Goal: Transaction & Acquisition: Purchase product/service

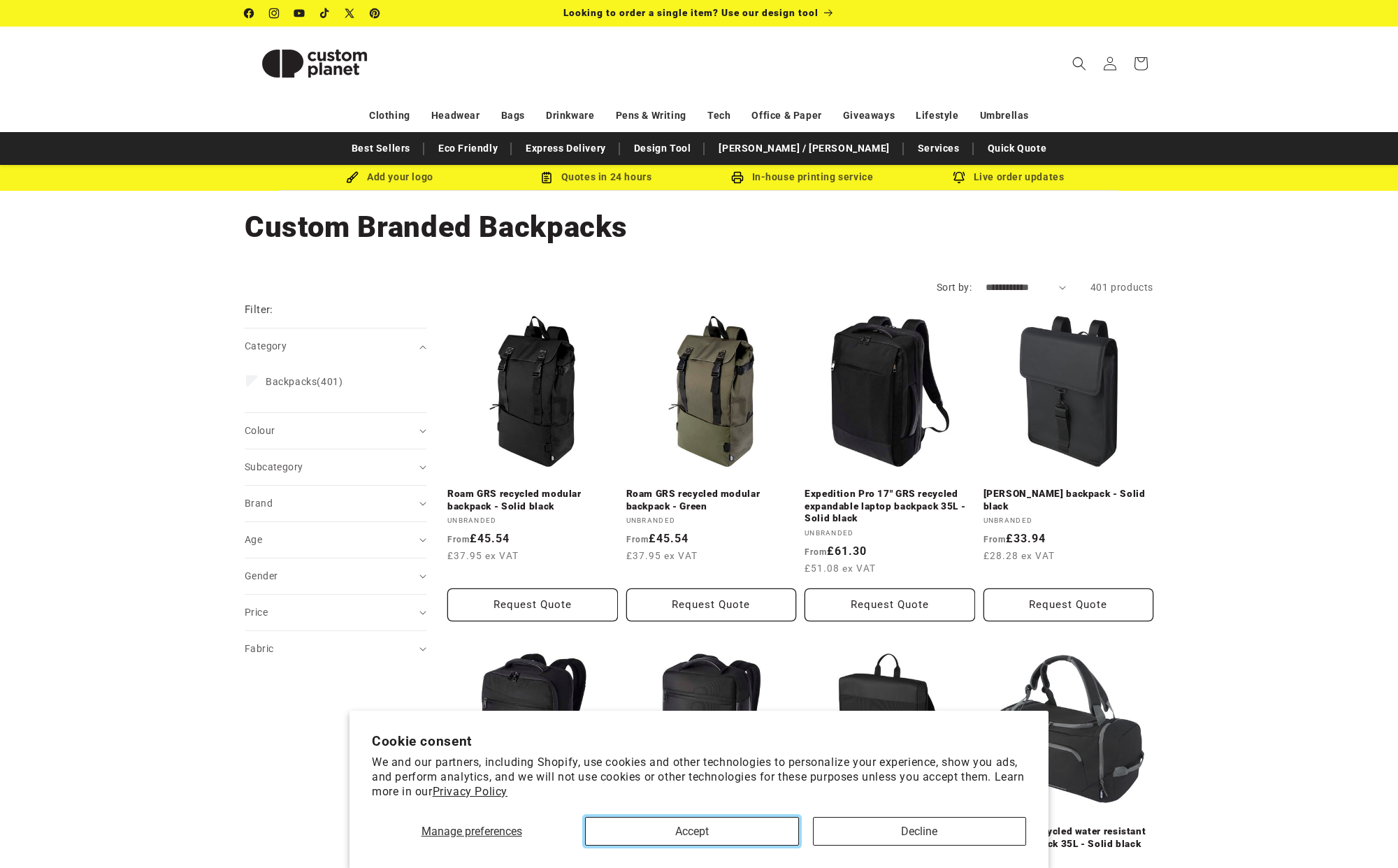
click at [705, 827] on button "Accept" at bounding box center [691, 831] width 213 height 29
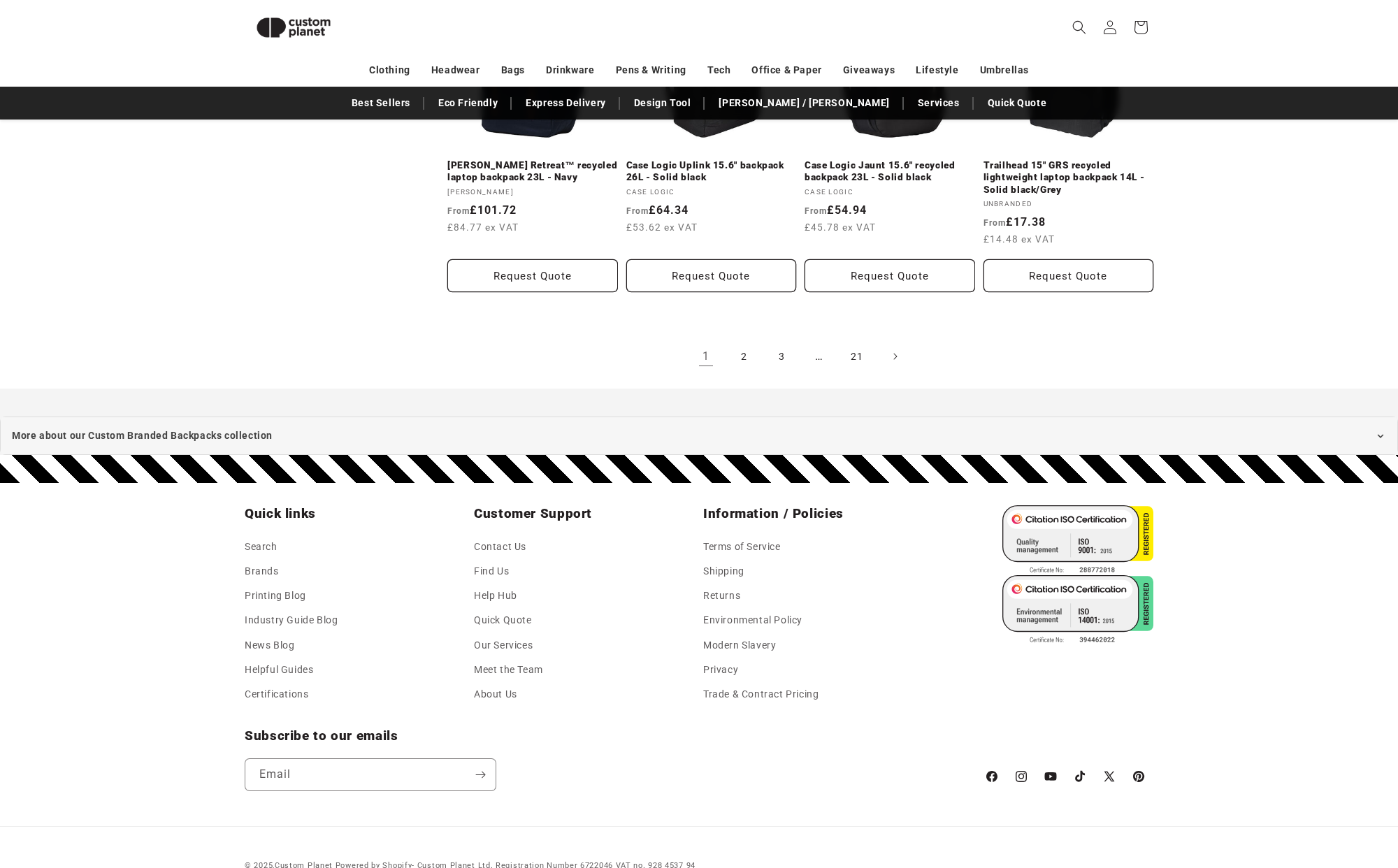
scroll to position [1679, 0]
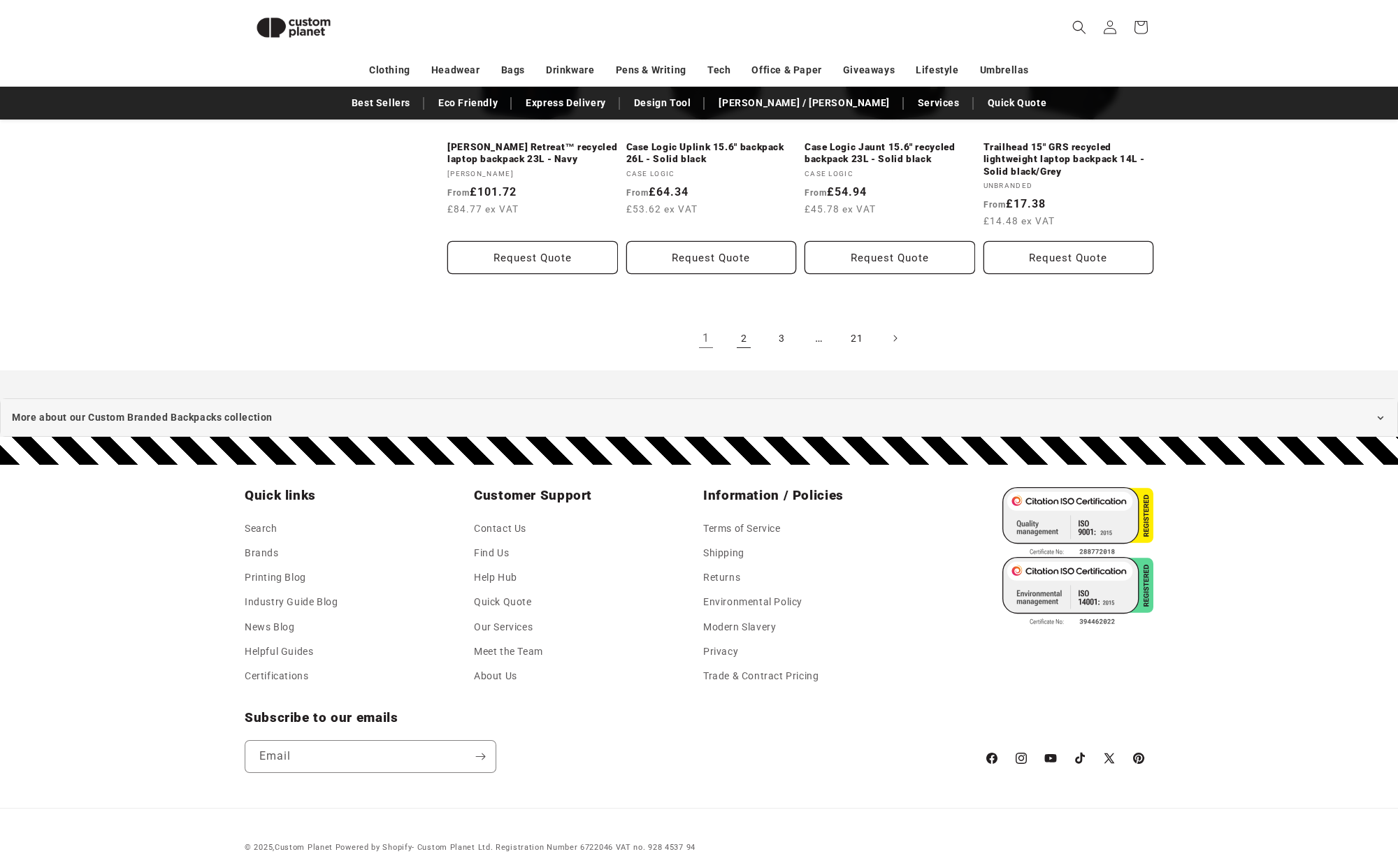
click at [746, 323] on link "2" at bounding box center [743, 338] width 31 height 31
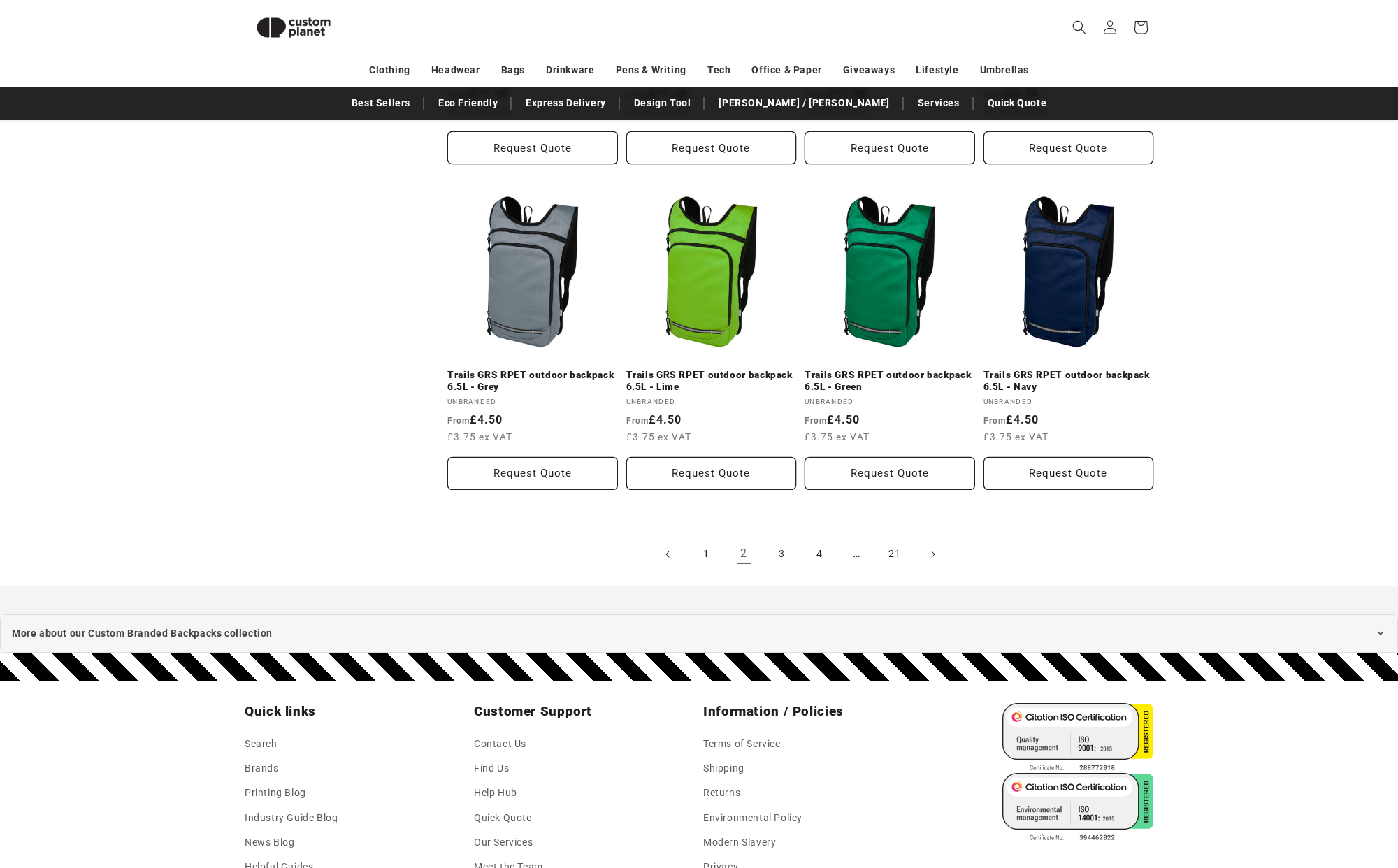
scroll to position [1444, 0]
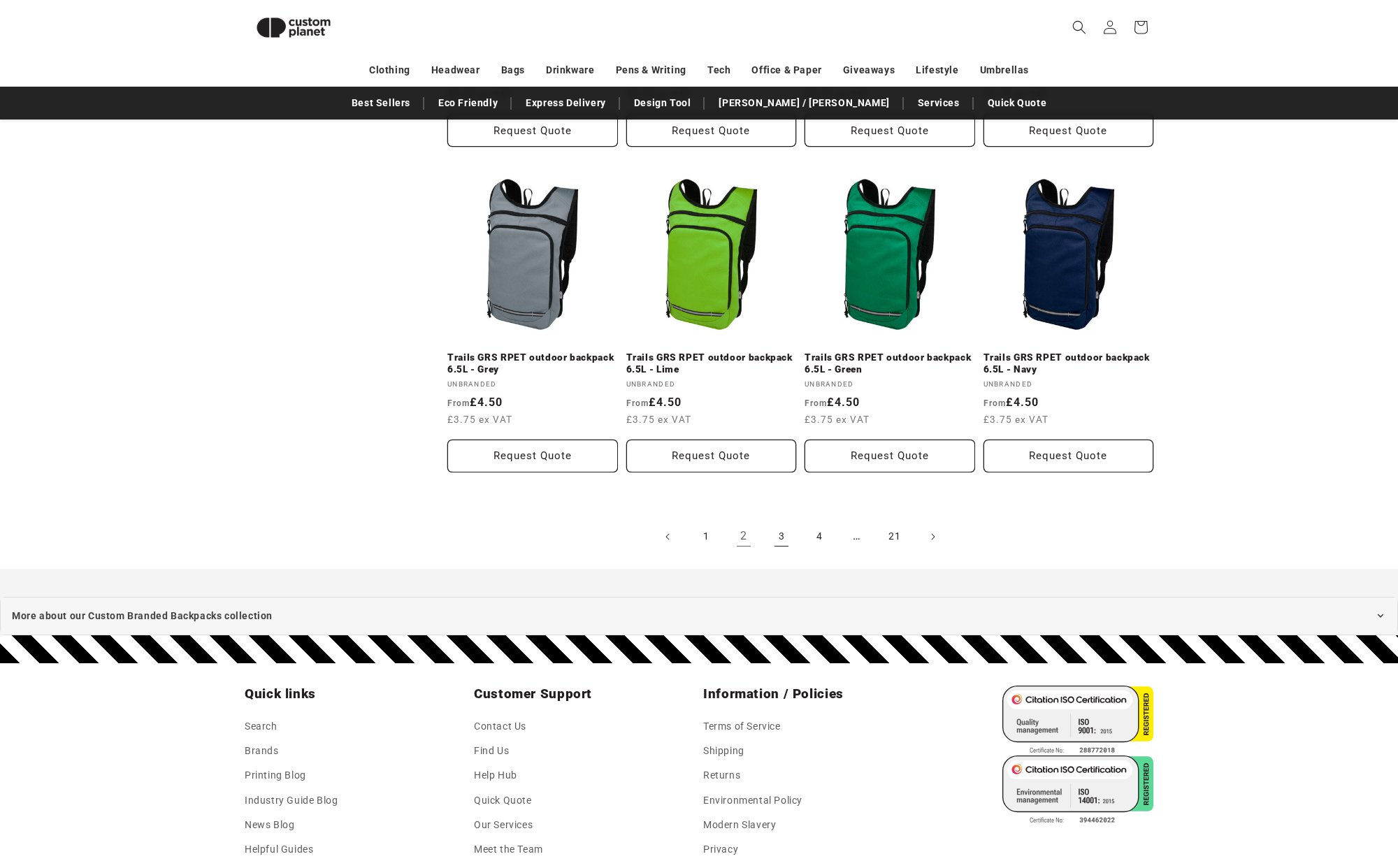
click at [778, 535] on link "3" at bounding box center [781, 537] width 31 height 31
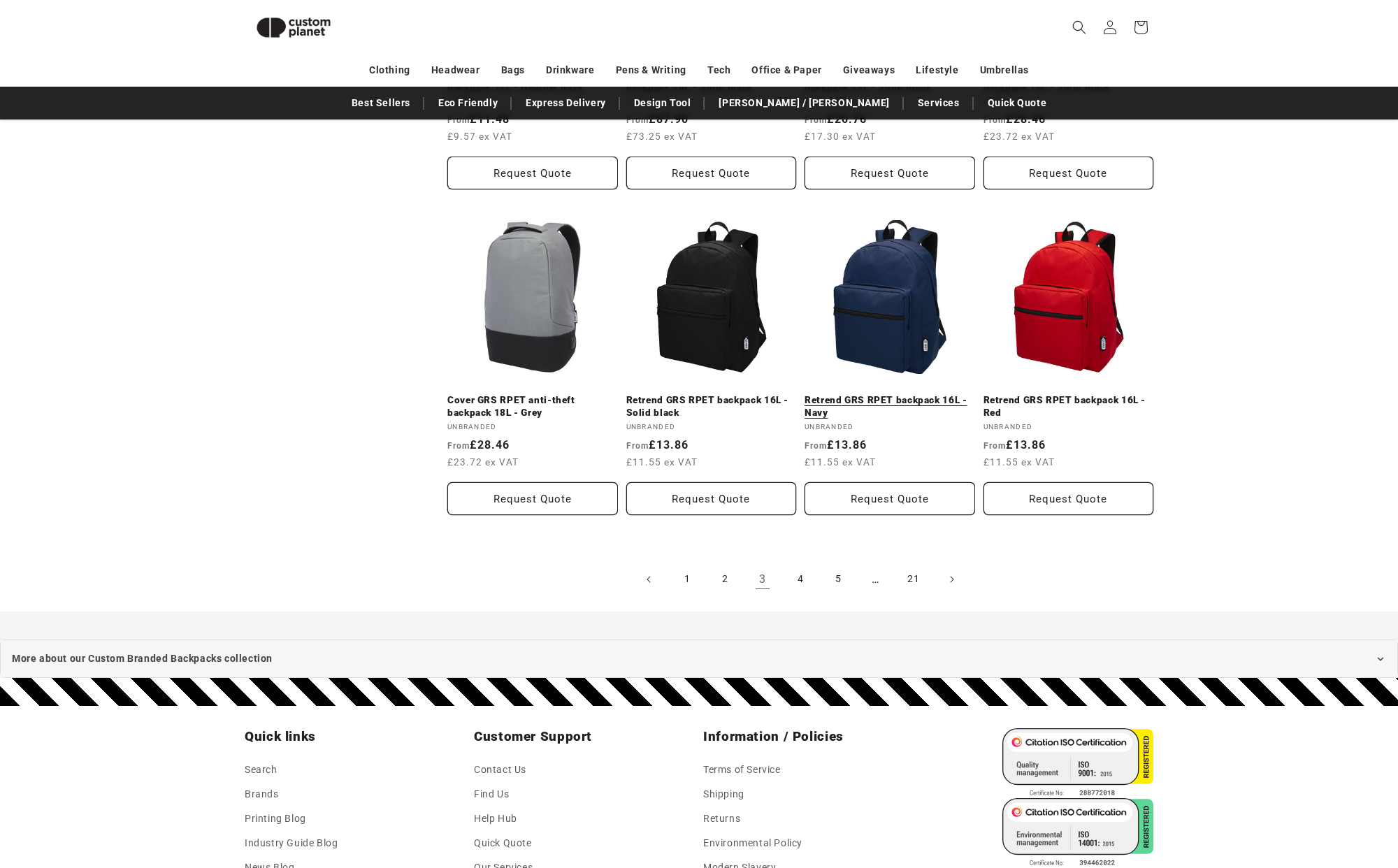
scroll to position [1402, 0]
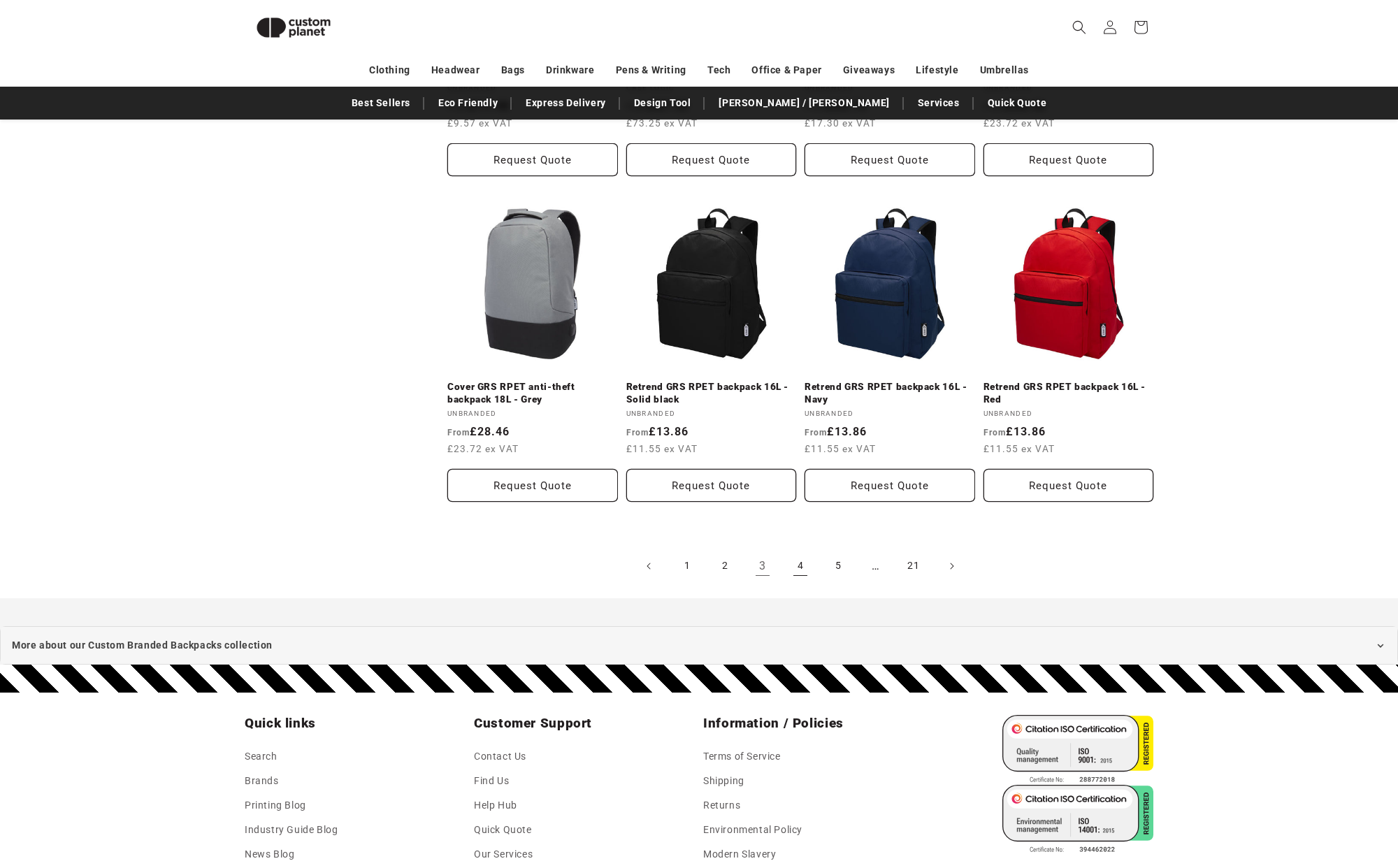
click at [809, 570] on link "4" at bounding box center [800, 566] width 31 height 31
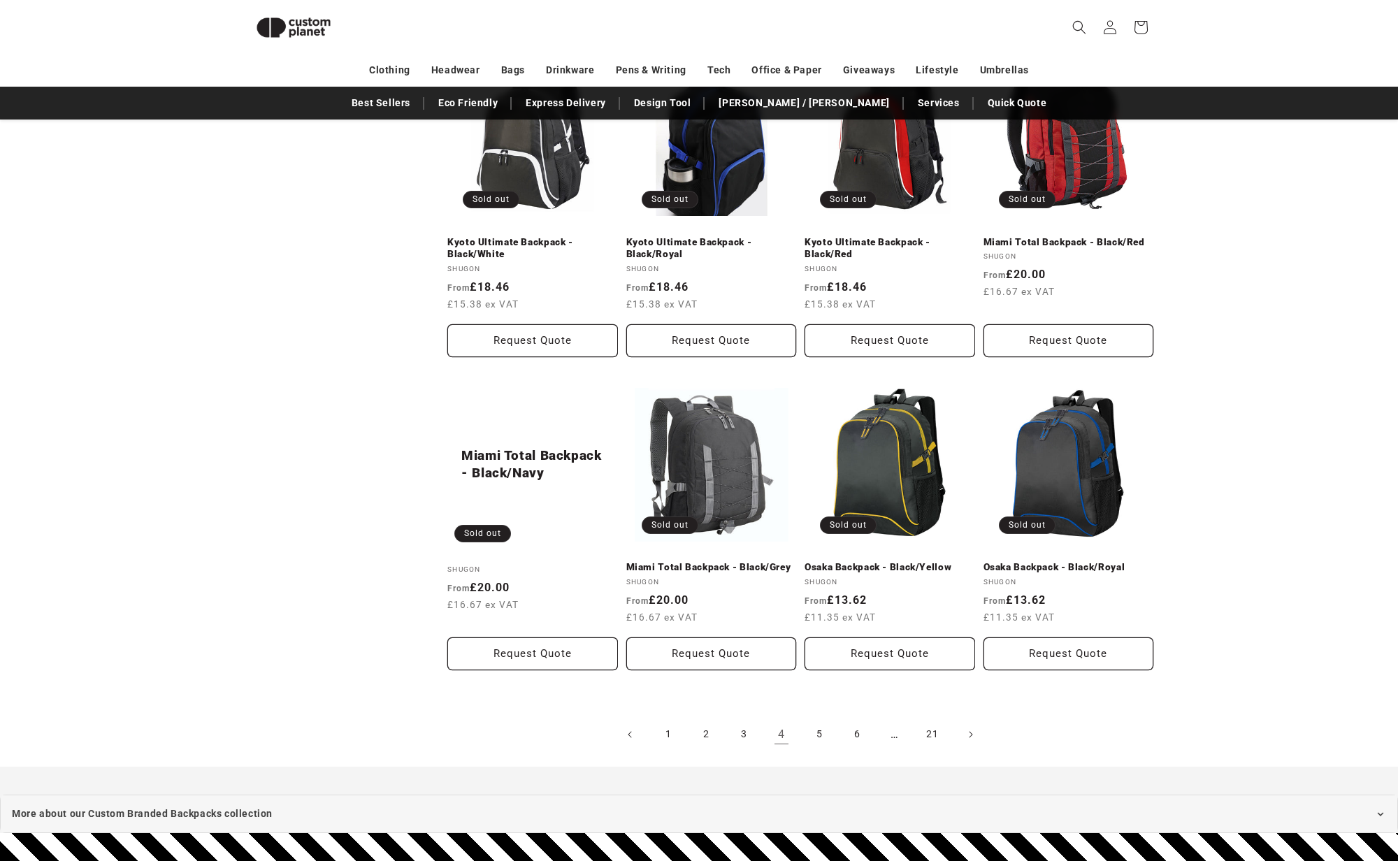
scroll to position [1515, 0]
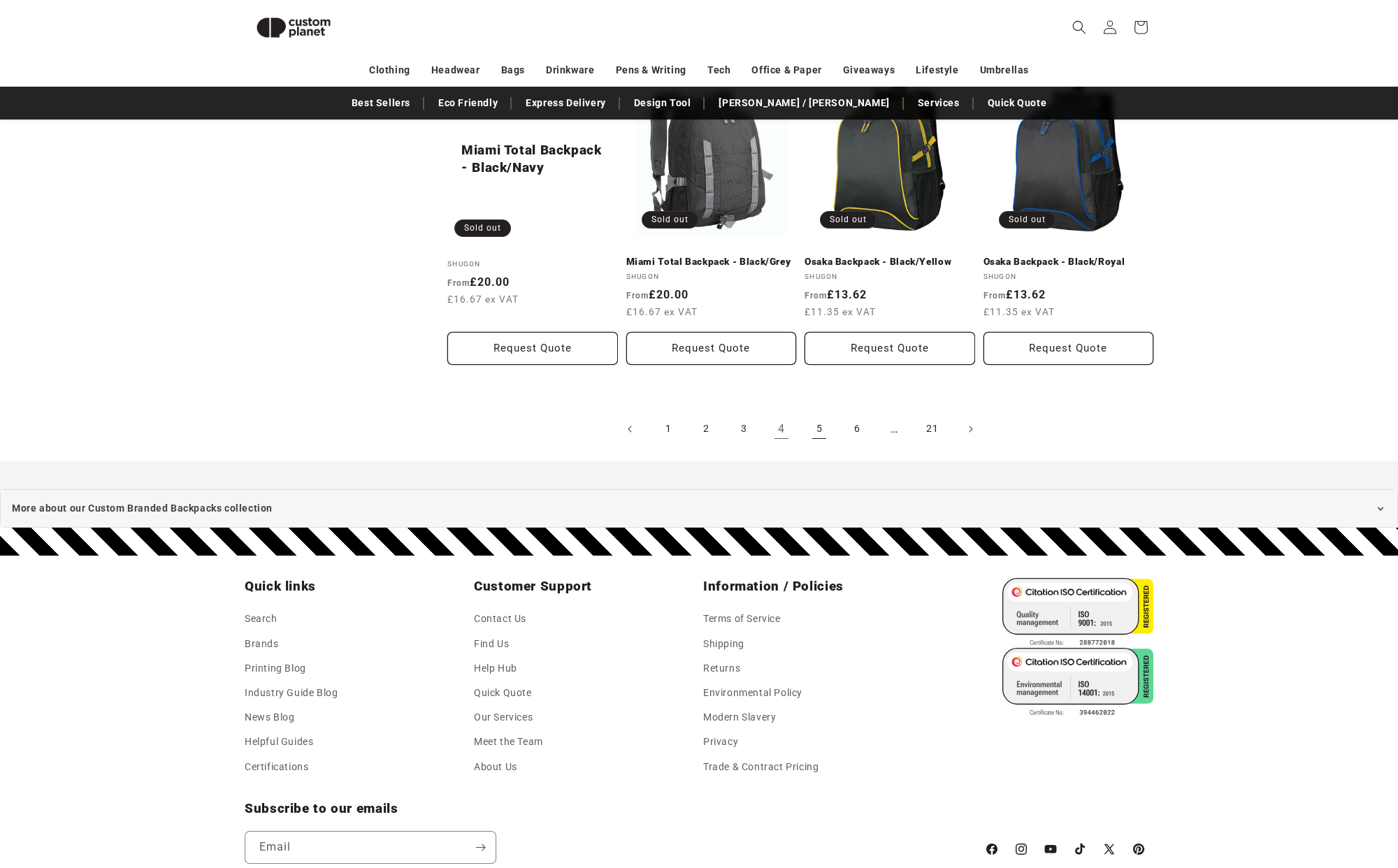
click at [817, 423] on link "5" at bounding box center [819, 429] width 31 height 31
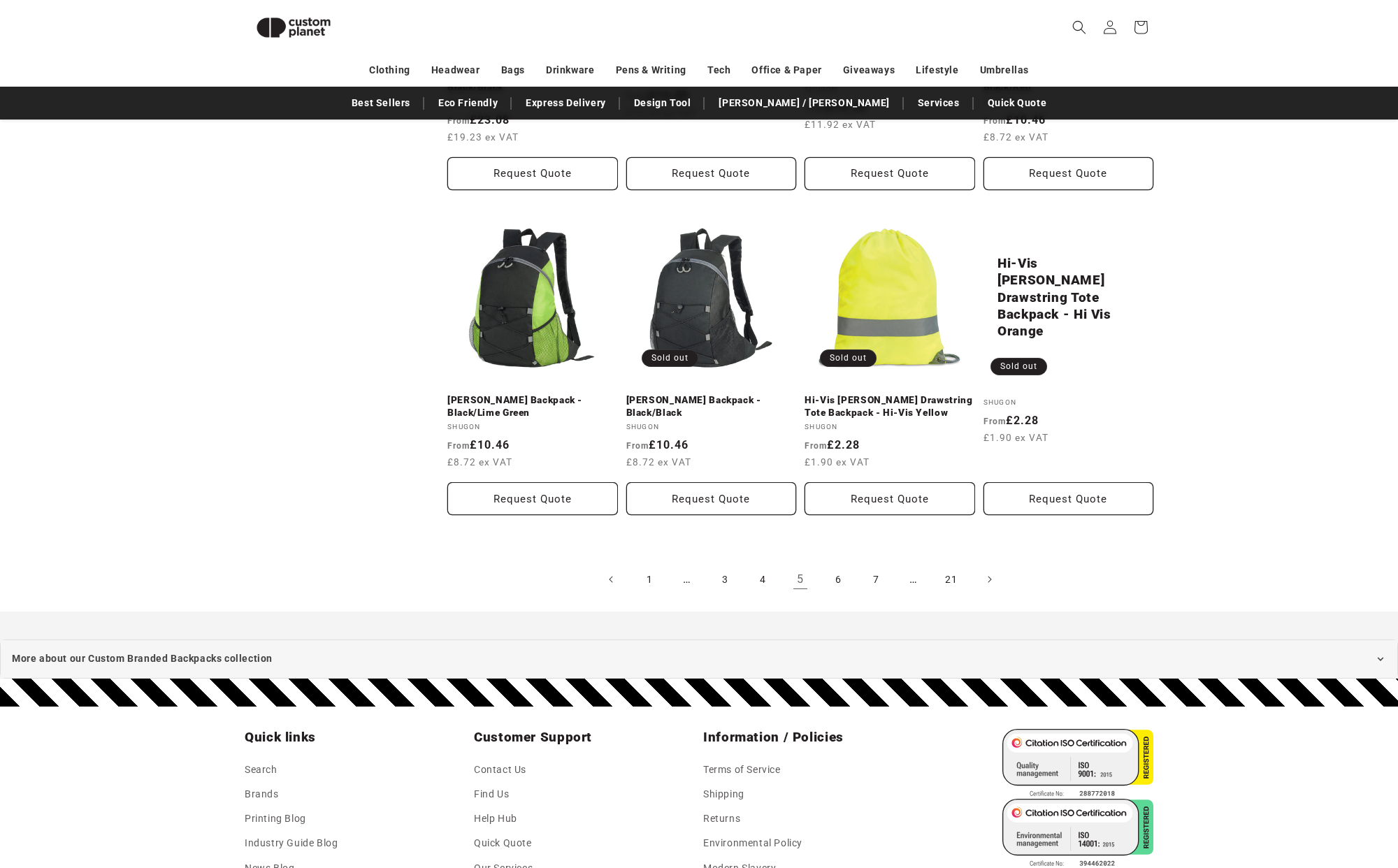
scroll to position [1252, 0]
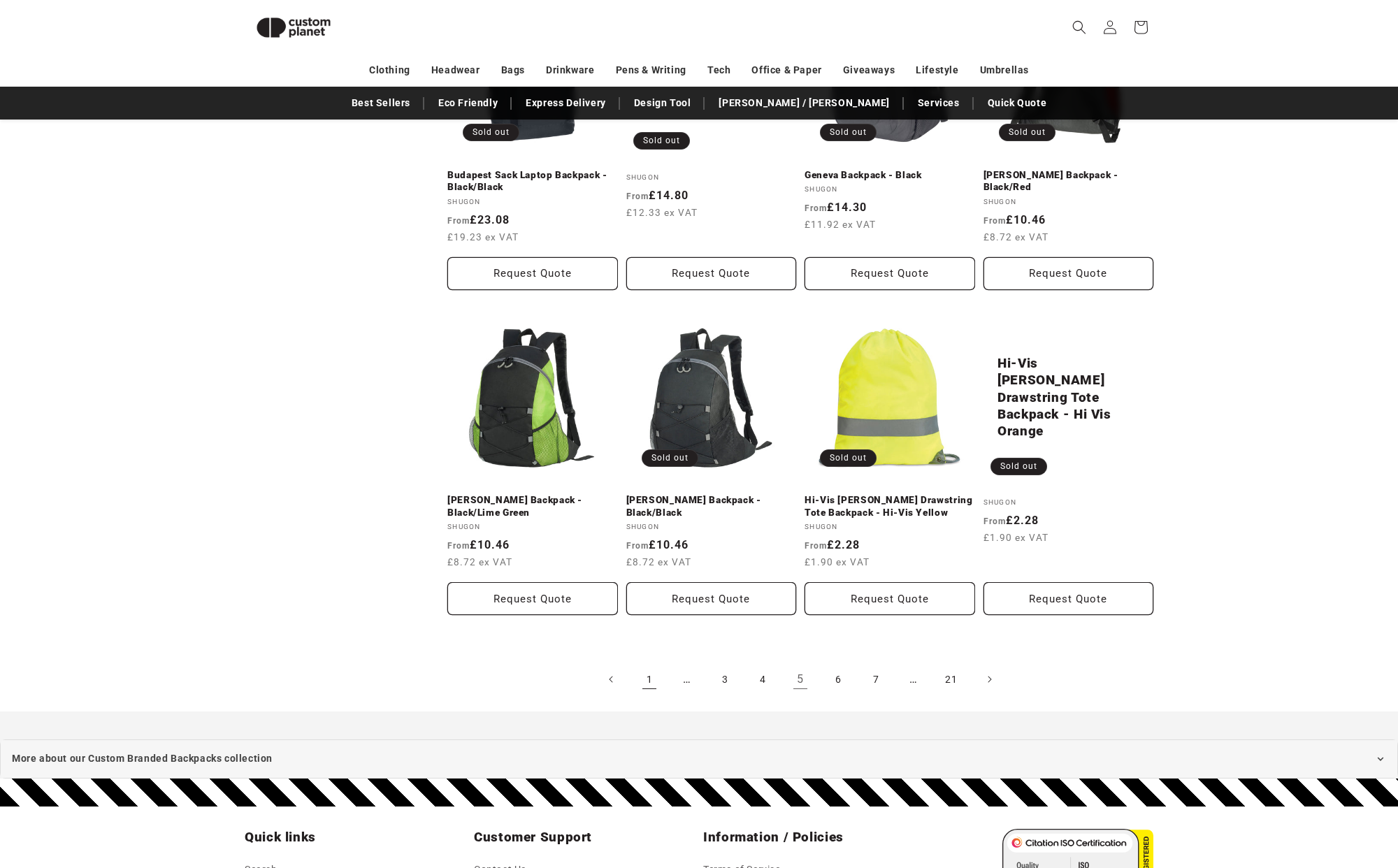
click at [647, 689] on link "1" at bounding box center [649, 679] width 31 height 31
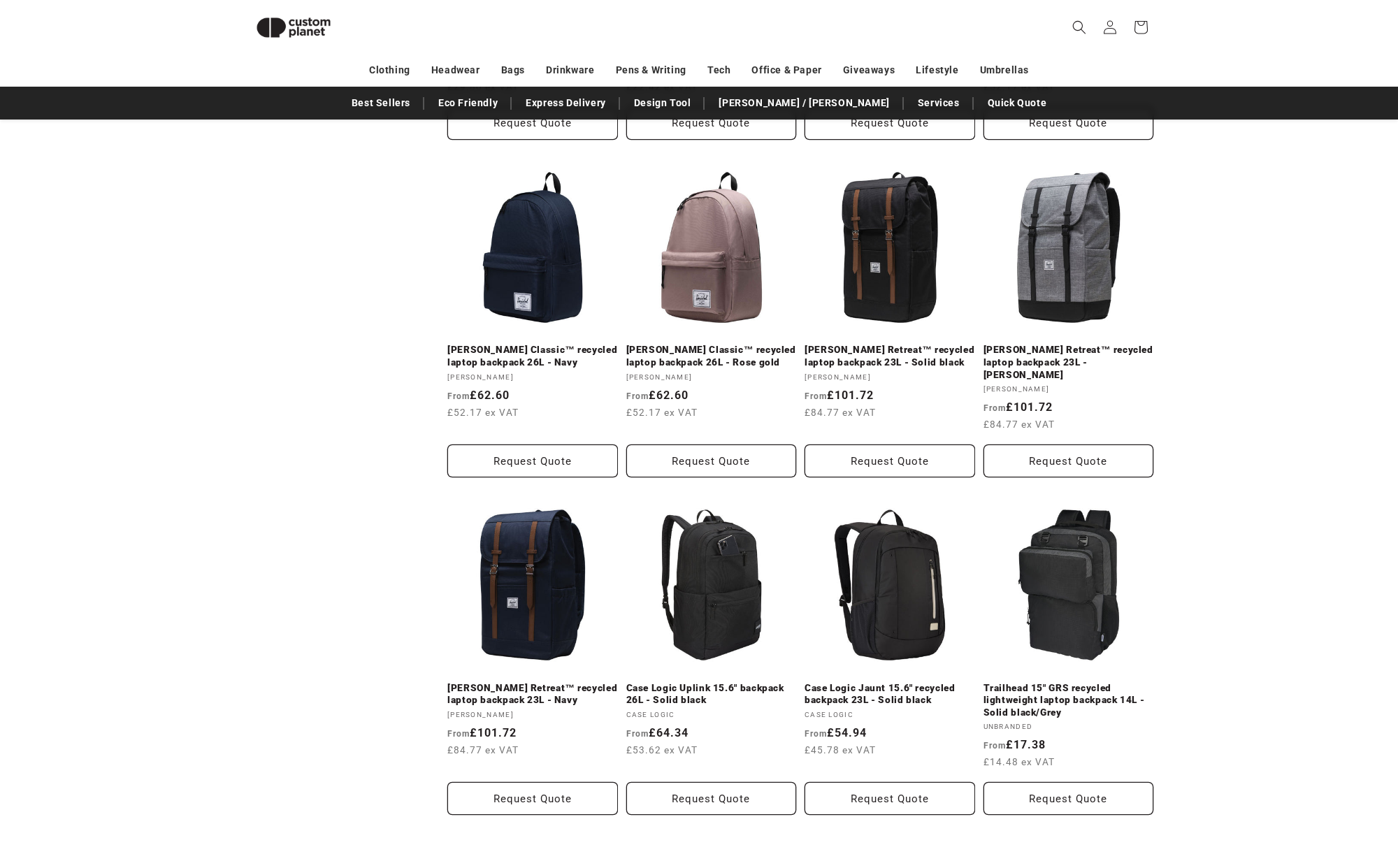
scroll to position [1136, 0]
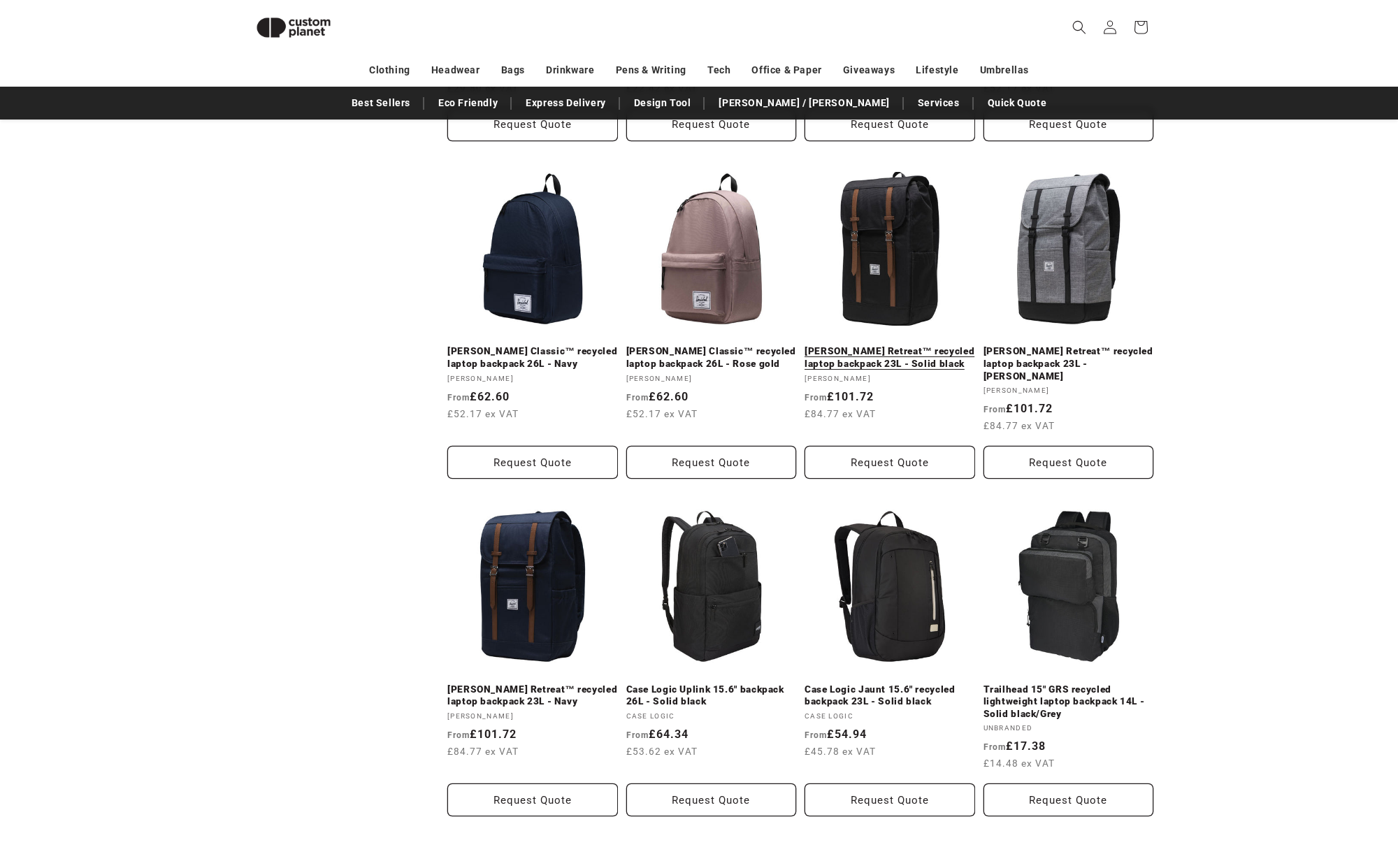
click at [919, 346] on link "[PERSON_NAME] Retreat™ recycled laptop backpack 23L - Solid black" at bounding box center [890, 358] width 171 height 24
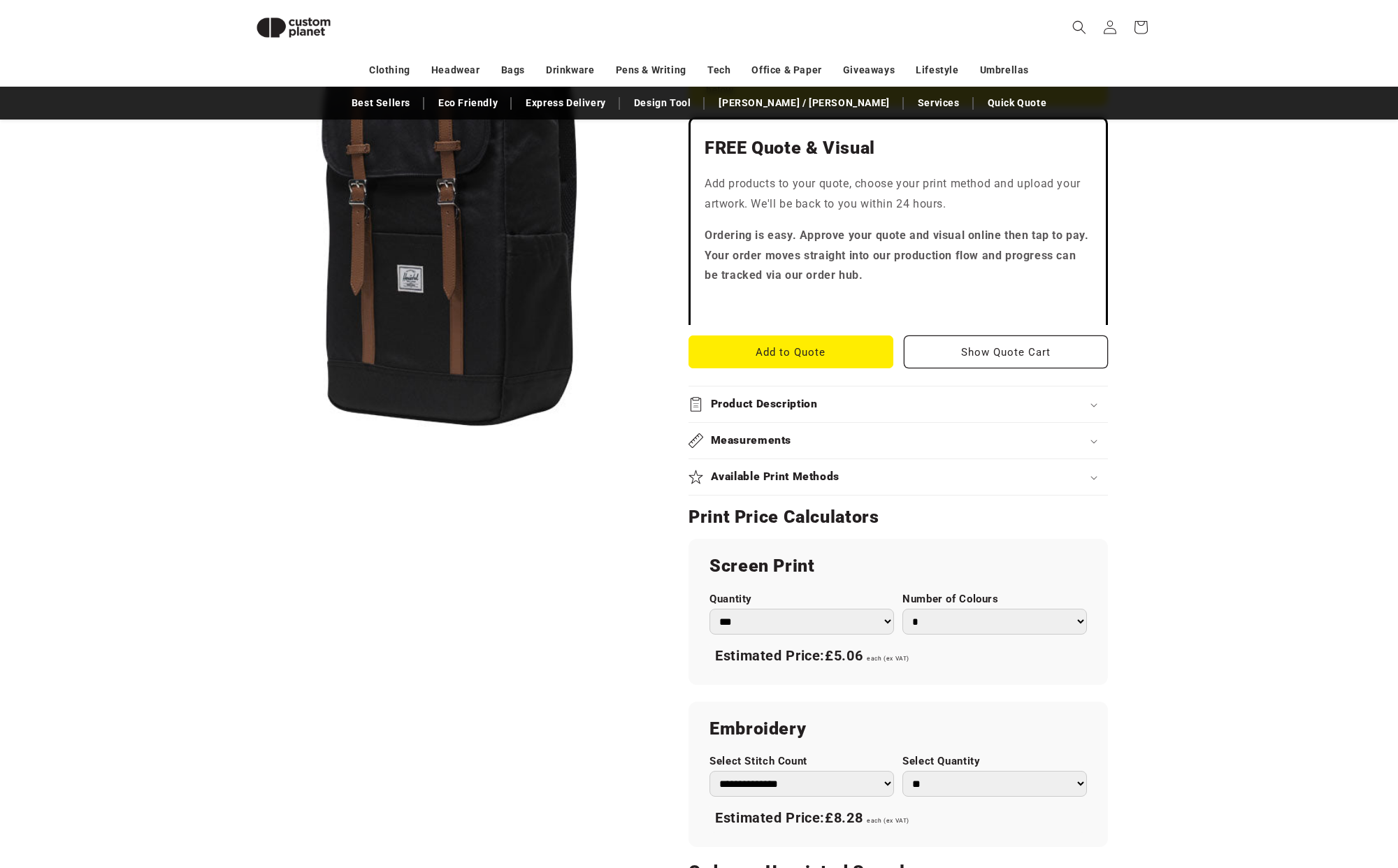
scroll to position [387, 0]
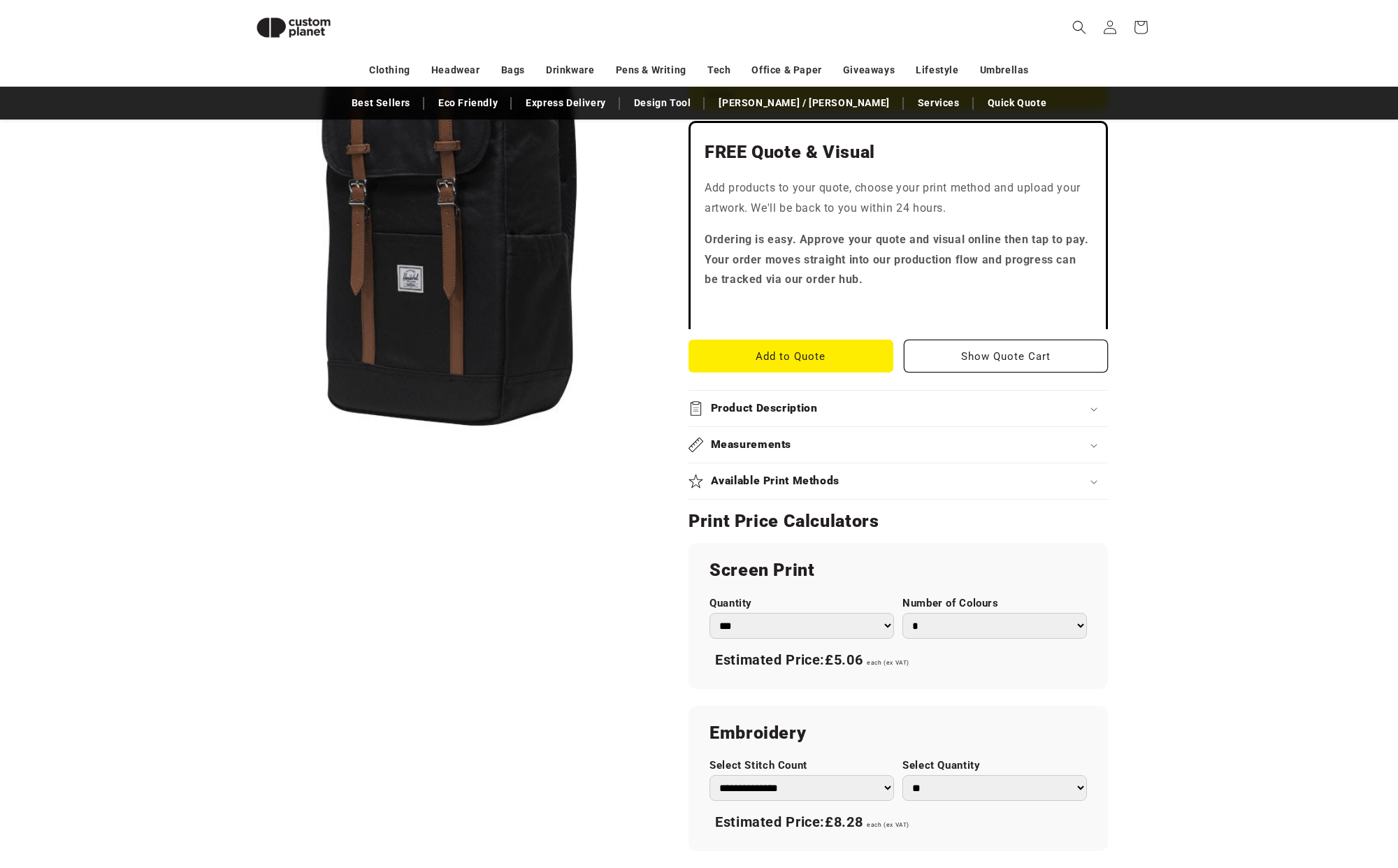
click at [764, 407] on h2 "Product Description" at bounding box center [764, 408] width 107 height 14
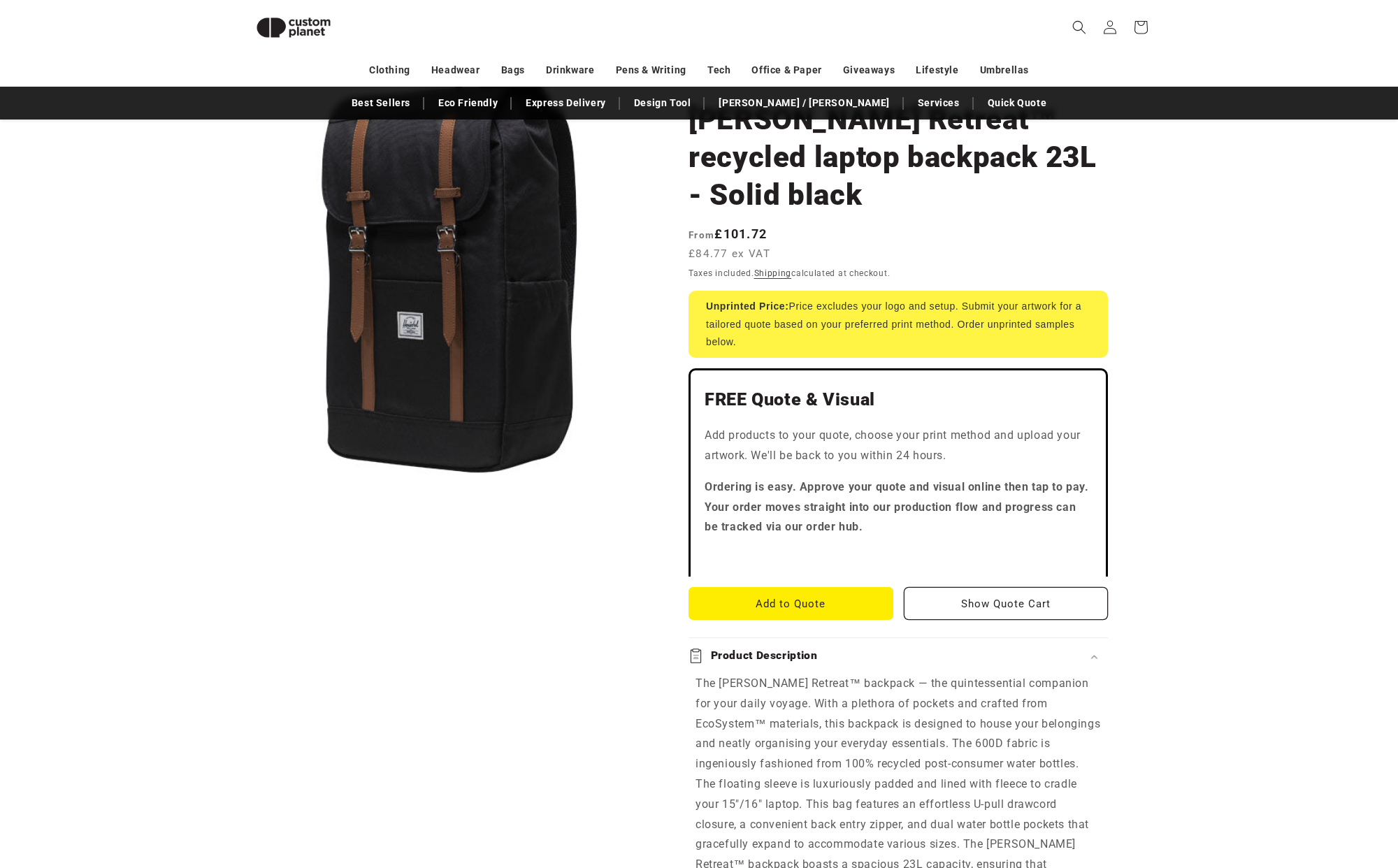
scroll to position [0, 0]
